Goal: Find specific page/section: Find specific page/section

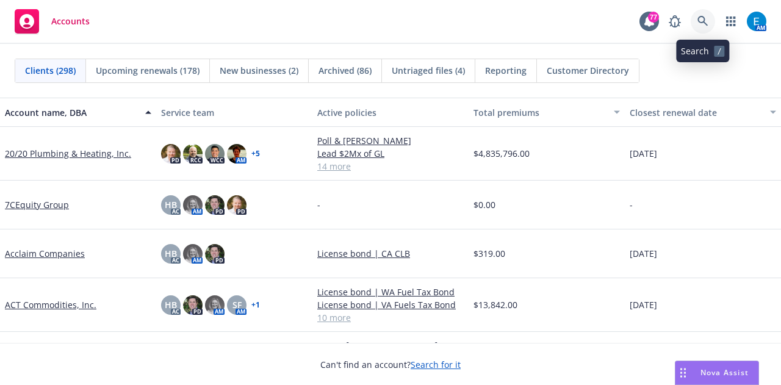
click at [702, 25] on icon at bounding box center [703, 21] width 11 height 11
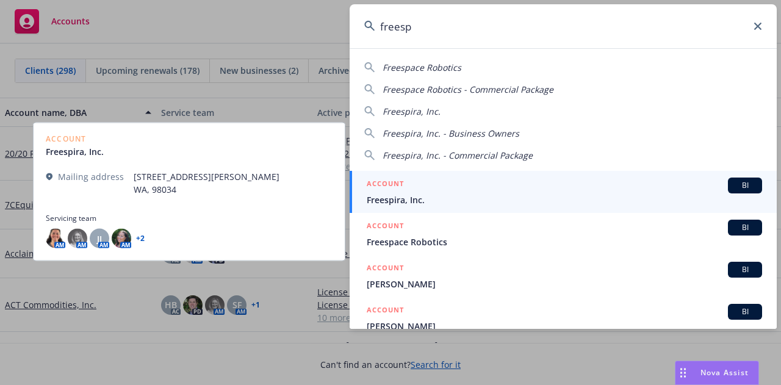
type input "freesp"
click at [401, 205] on span "Freespira, Inc." at bounding box center [565, 200] width 396 height 13
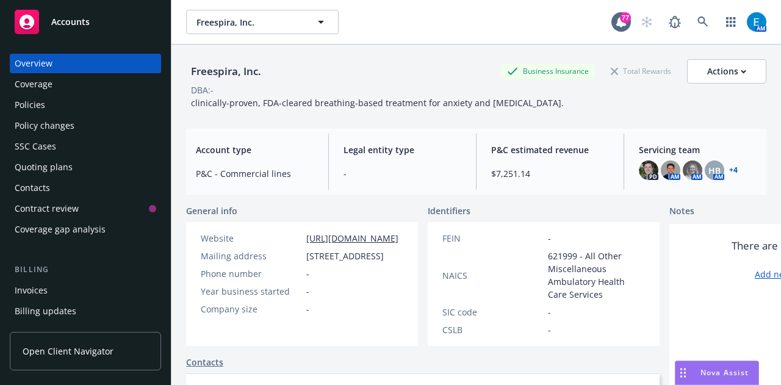
click at [35, 290] on div "Invoices" at bounding box center [31, 291] width 33 height 20
